Goal: Task Accomplishment & Management: Complete application form

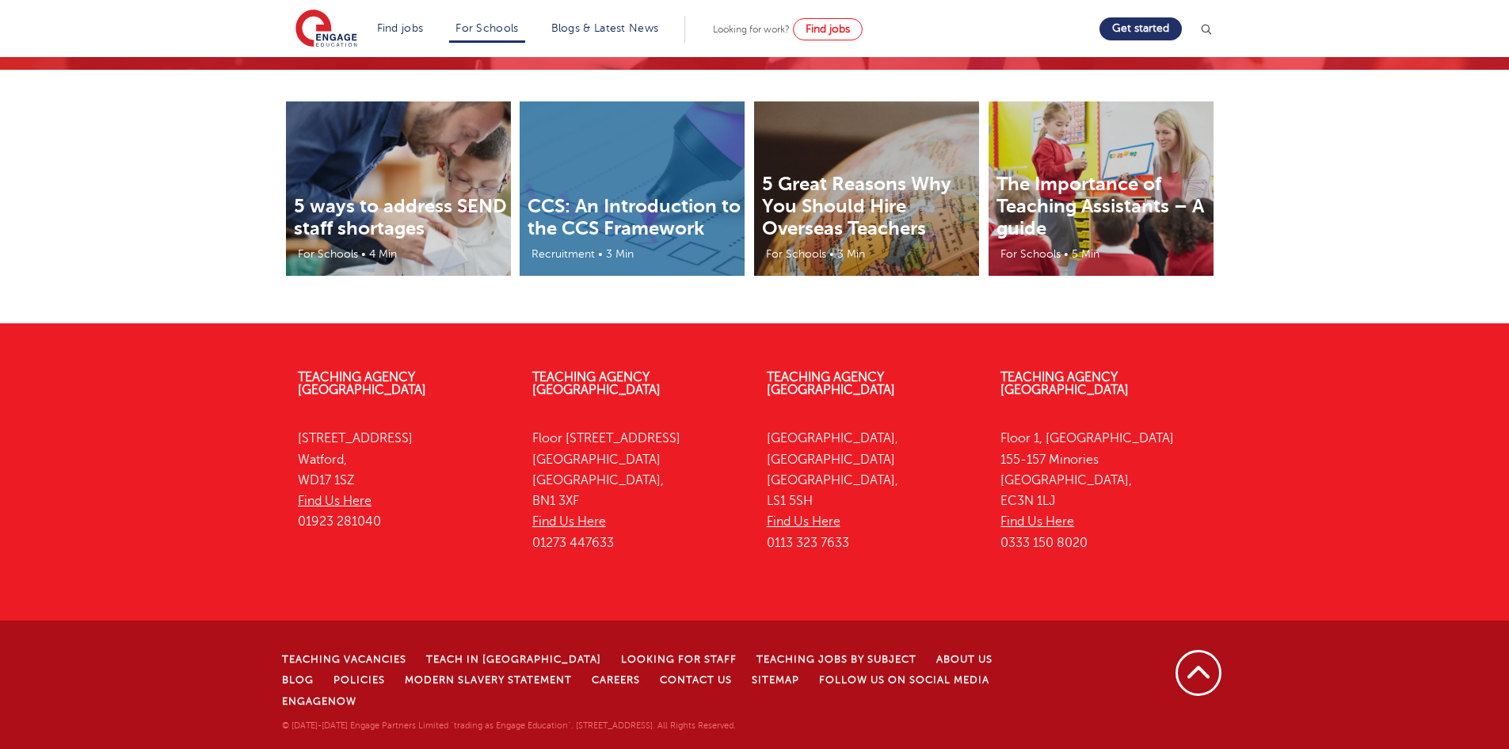
scroll to position [4934, 0]
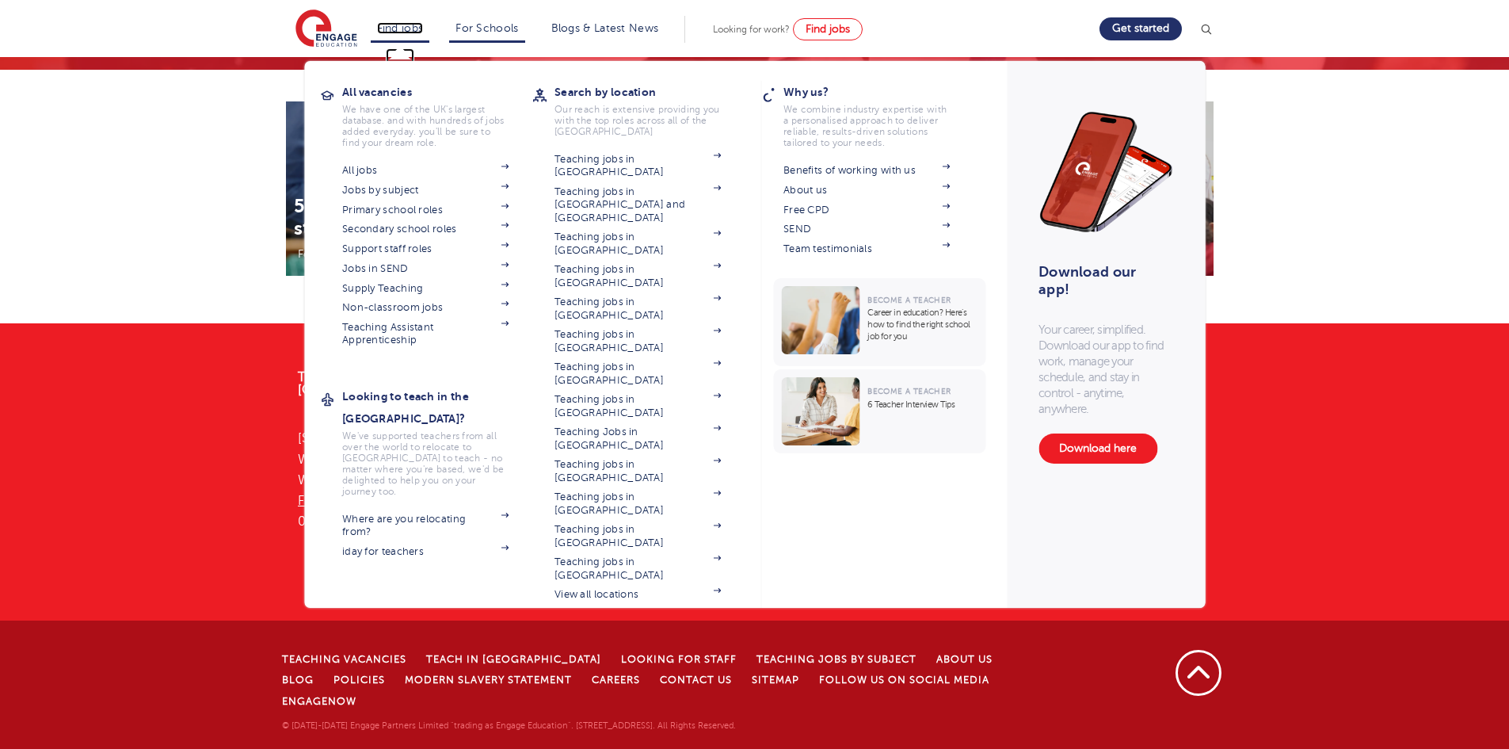
click at [398, 28] on link "Find jobs" at bounding box center [400, 28] width 47 height 12
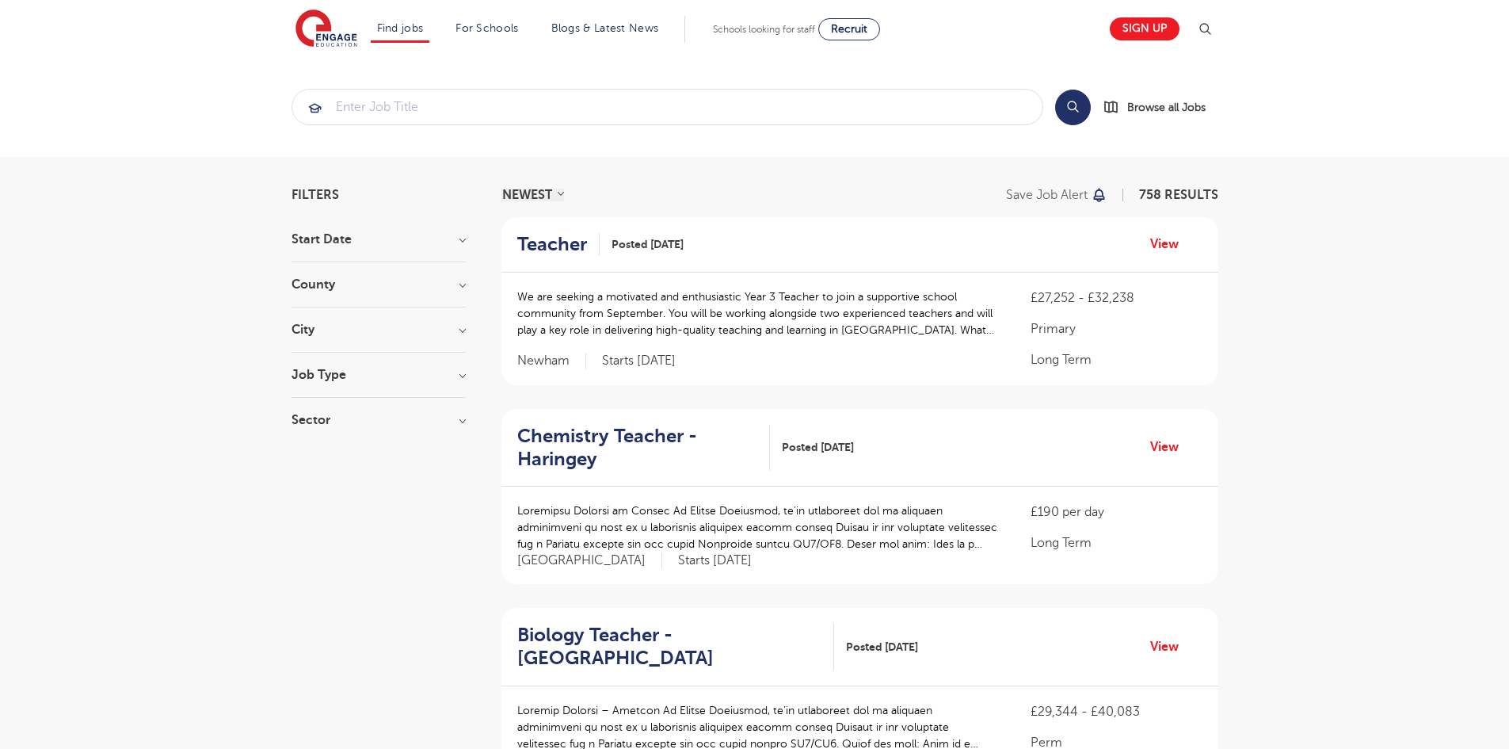
click at [1328, 153] on section "Search Browse all Jobs" at bounding box center [754, 107] width 1509 height 100
click at [326, 17] on img at bounding box center [326, 30] width 62 height 40
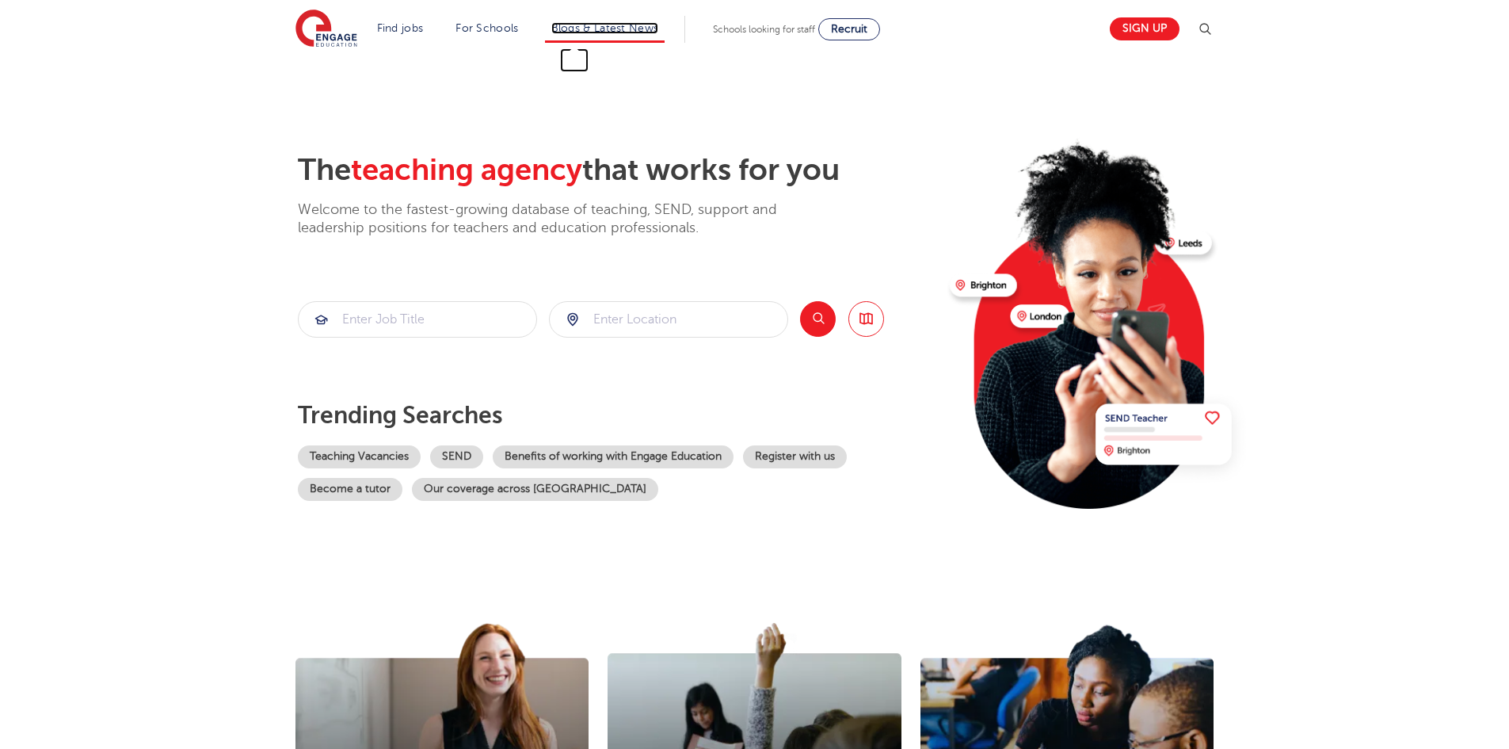
click at [646, 32] on link "Blogs & Latest News" at bounding box center [605, 28] width 108 height 12
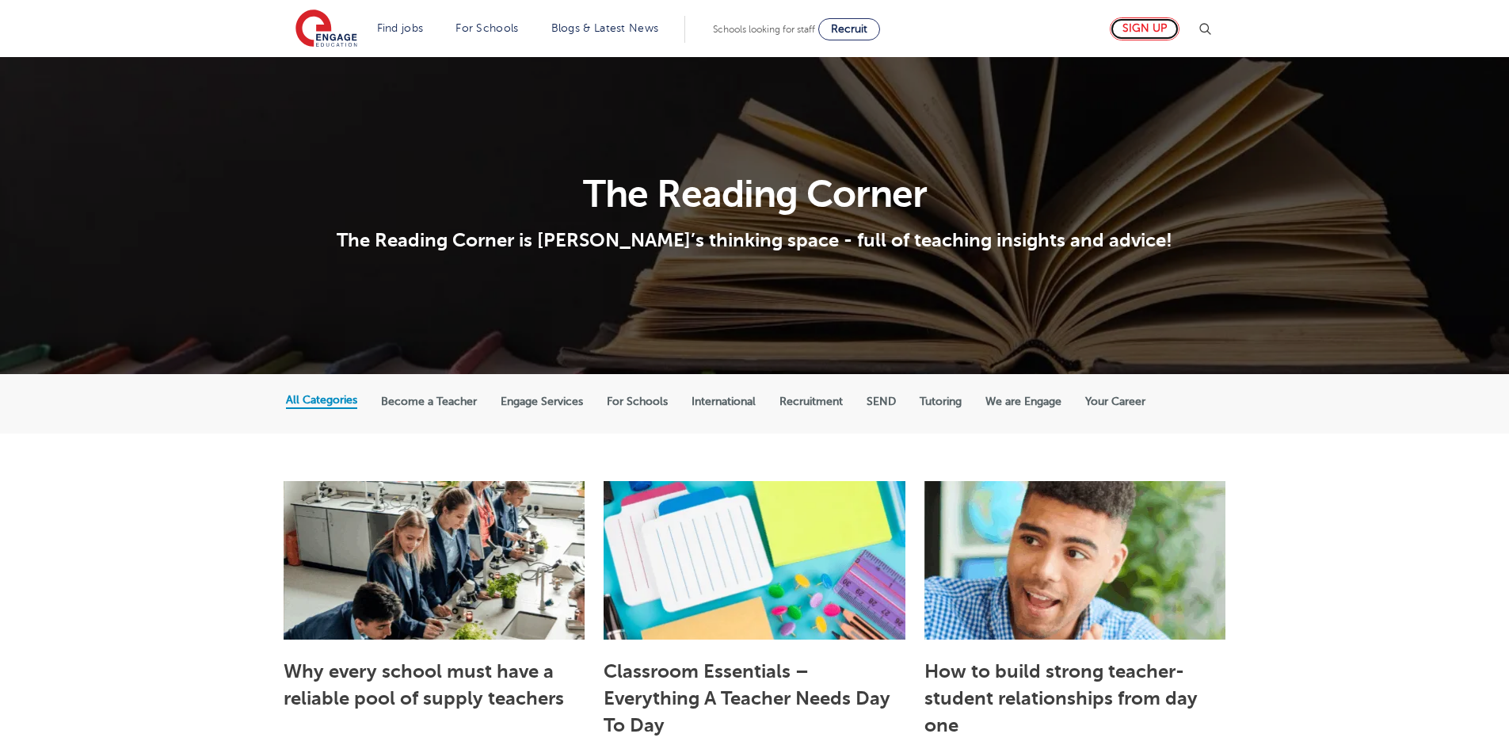
click at [1151, 29] on link "Sign up" at bounding box center [1145, 28] width 70 height 23
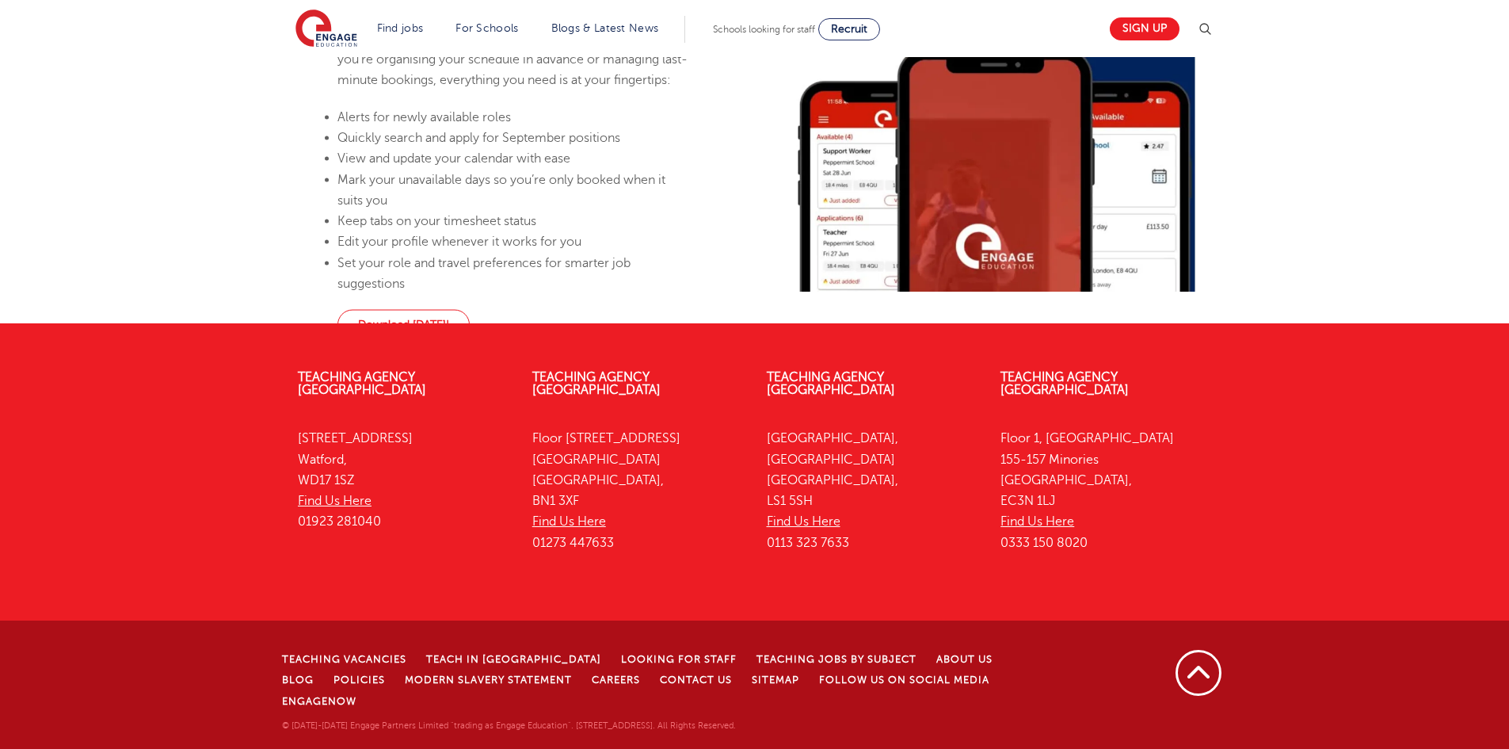
scroll to position [1648, 0]
